Goal: Task Accomplishment & Management: Manage account settings

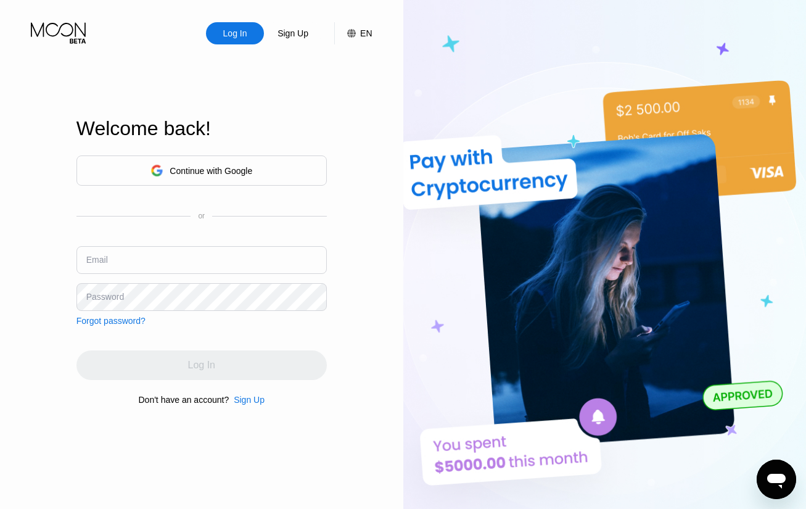
type input "[EMAIL_ADDRESS][DOMAIN_NAME]"
click at [351, 351] on div "Log In Sign Up EN Language Select an item Save Welcome back! Continue with Goog…" at bounding box center [201, 280] width 403 height 560
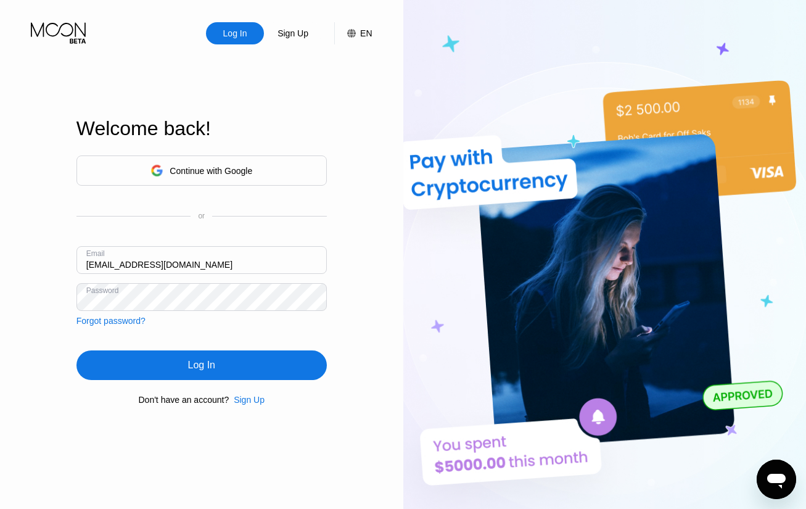
click at [204, 371] on div "Log In" at bounding box center [201, 365] width 27 height 12
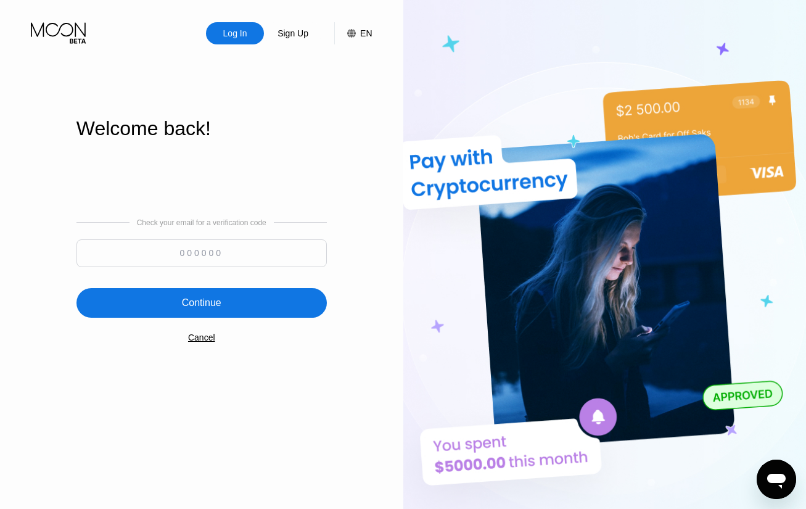
click at [186, 252] on input at bounding box center [201, 253] width 250 height 28
click at [230, 263] on input at bounding box center [201, 253] width 250 height 28
paste input "683907"
type input "683907"
drag, startPoint x: 252, startPoint y: 297, endPoint x: 342, endPoint y: 282, distance: 91.8
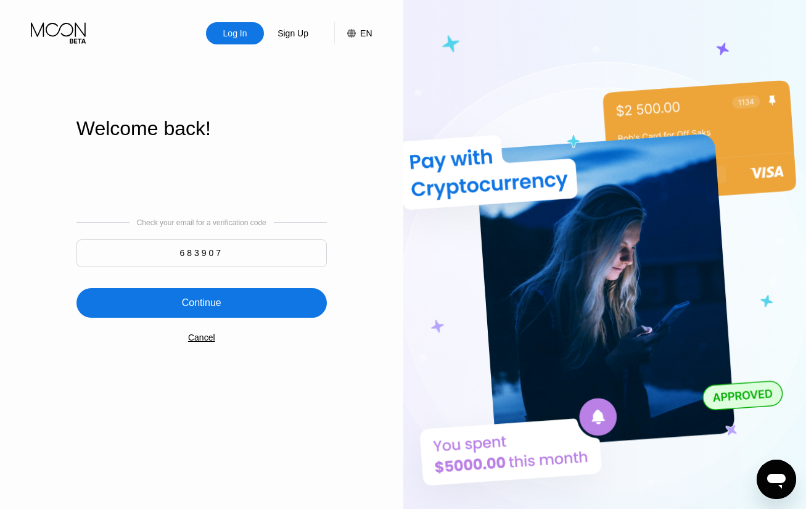
click at [252, 297] on div "Continue" at bounding box center [201, 303] width 250 height 30
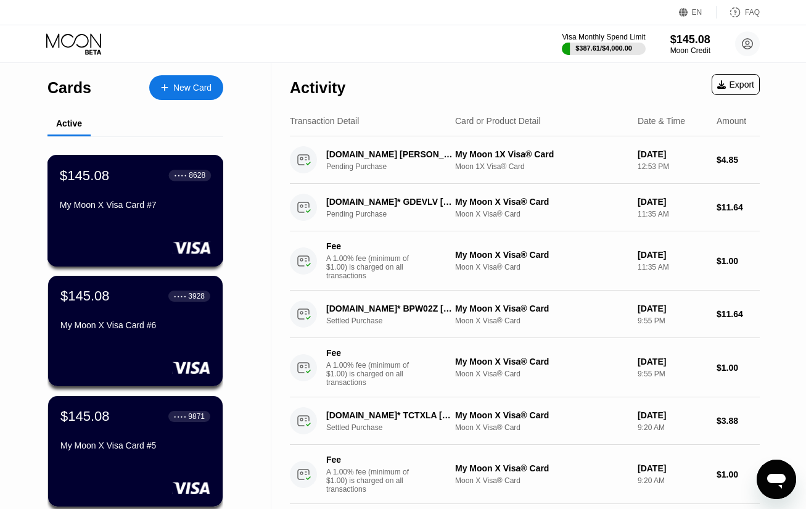
click at [139, 210] on div "My Moon X Visa Card #7" at bounding box center [135, 205] width 151 height 10
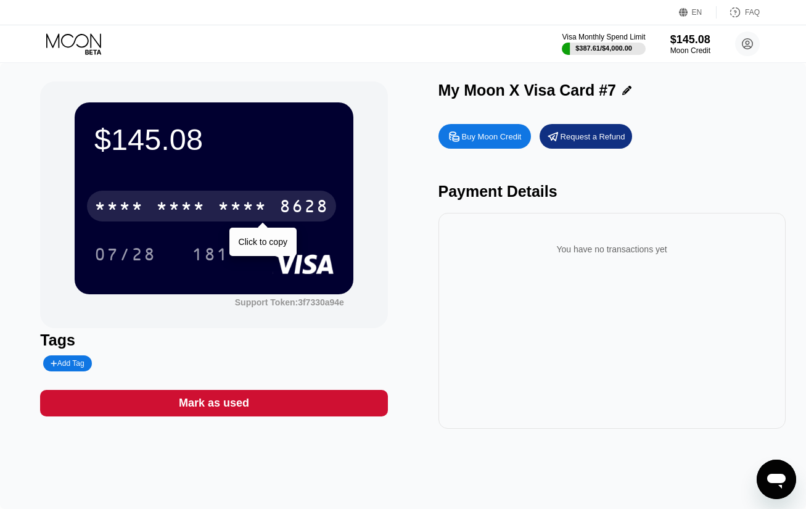
click at [207, 215] on div "* * * * * * * * * * * * 8628" at bounding box center [211, 206] width 249 height 31
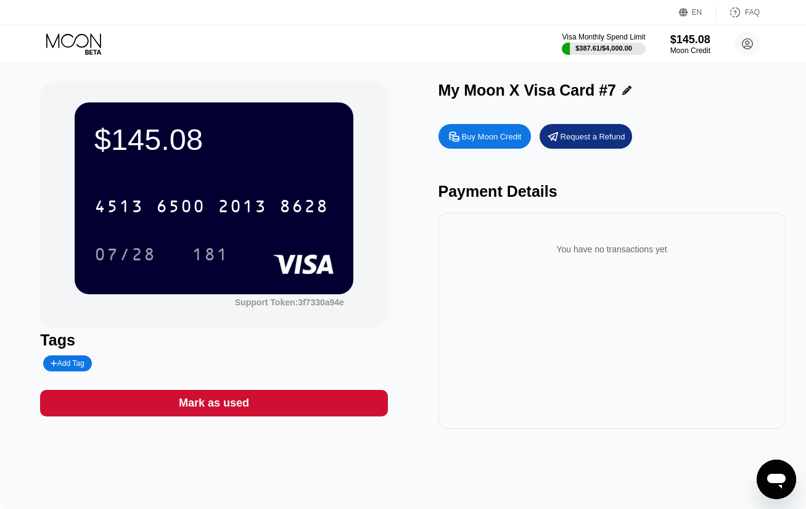
click at [239, 69] on div "$145.08 4513 6500 2013 8628 07/28 181 Support Token: 3f7330a94e Tags Add Tag Ma…" at bounding box center [403, 286] width 806 height 446
click at [276, 481] on div "$145.08 4513 6500 2013 8628 07/28 181 Support Token: 3f7330a94e Tags Add Tag Ma…" at bounding box center [403, 286] width 806 height 446
click at [250, 349] on div "Tags" at bounding box center [213, 340] width 347 height 18
click at [388, 67] on div "$145.08 4513 6500 2013 8628 07/28 181 Support Token: 3f7330a94e Tags Add Tag Ma…" at bounding box center [403, 286] width 806 height 446
